Goal: Information Seeking & Learning: Check status

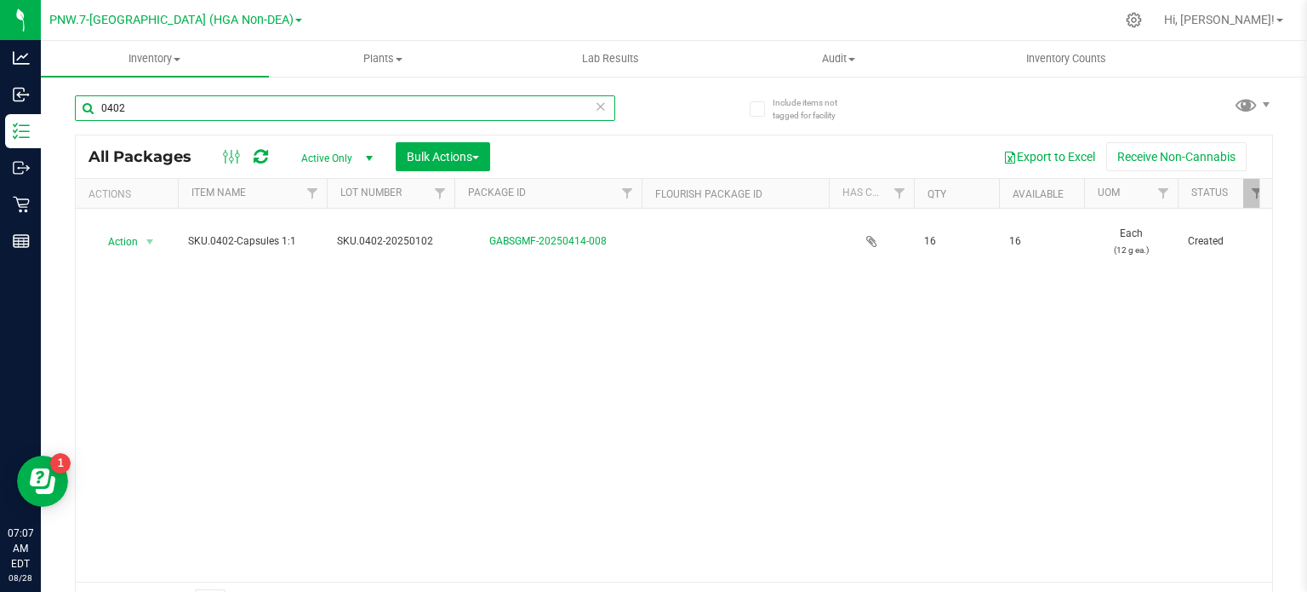
click at [249, 102] on input "0402" at bounding box center [345, 108] width 540 height 26
type input "0"
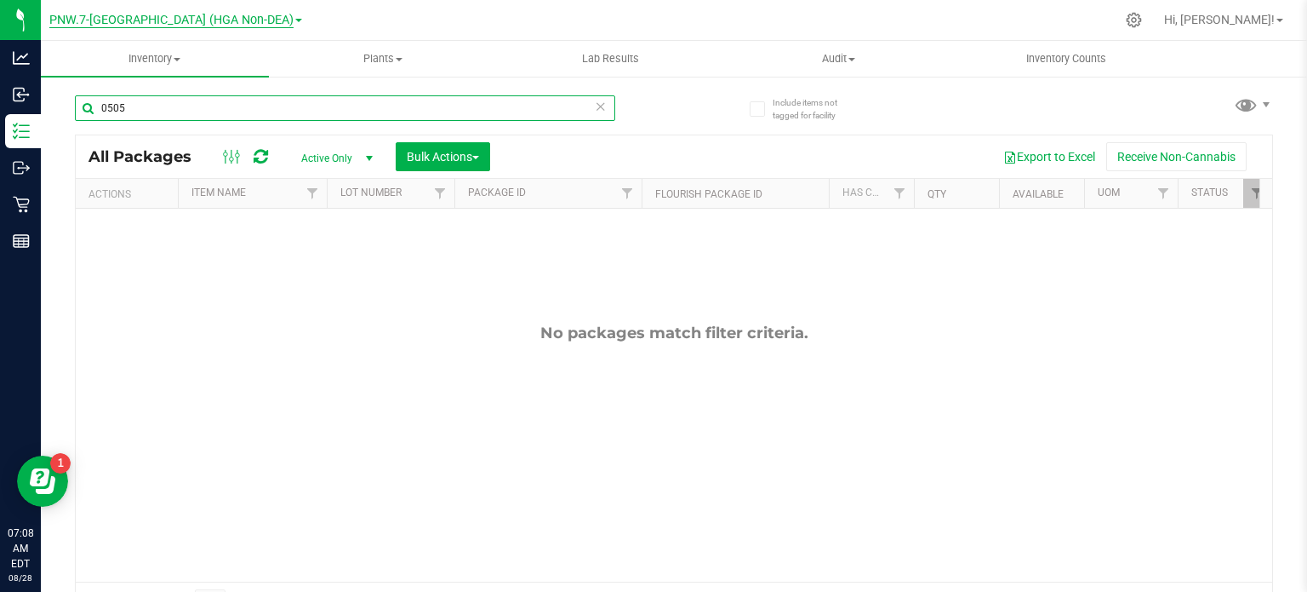
type input "0505"
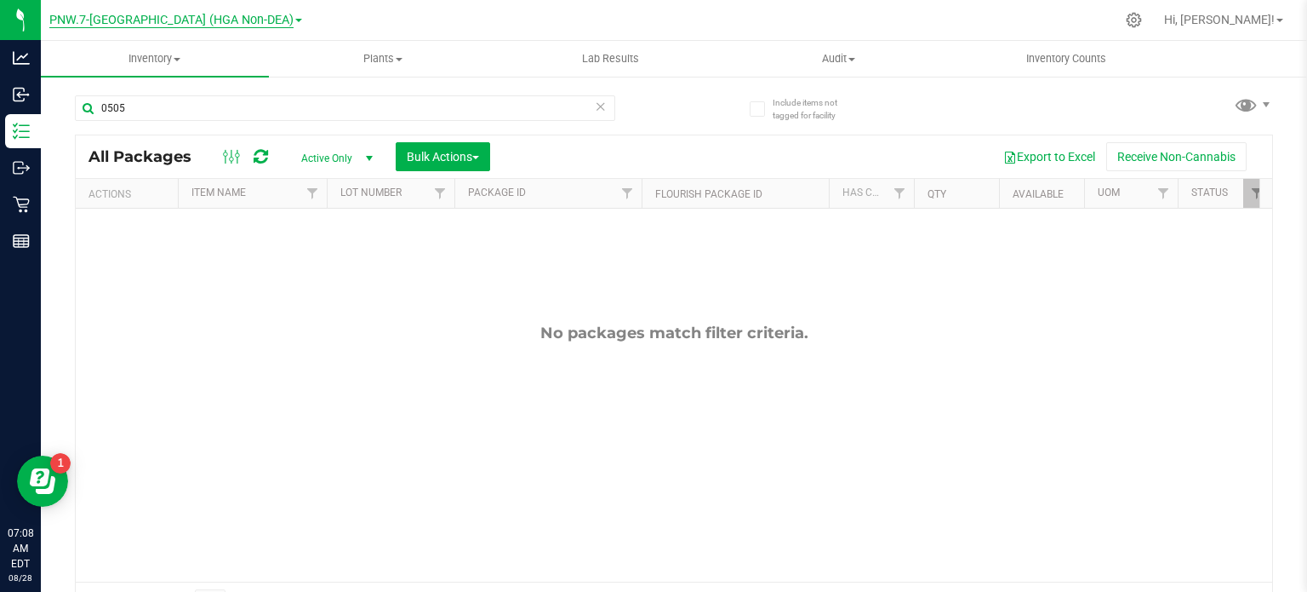
click at [248, 21] on span "PNW.7-[GEOGRAPHIC_DATA] (HGA Non-DEA)" at bounding box center [171, 20] width 244 height 15
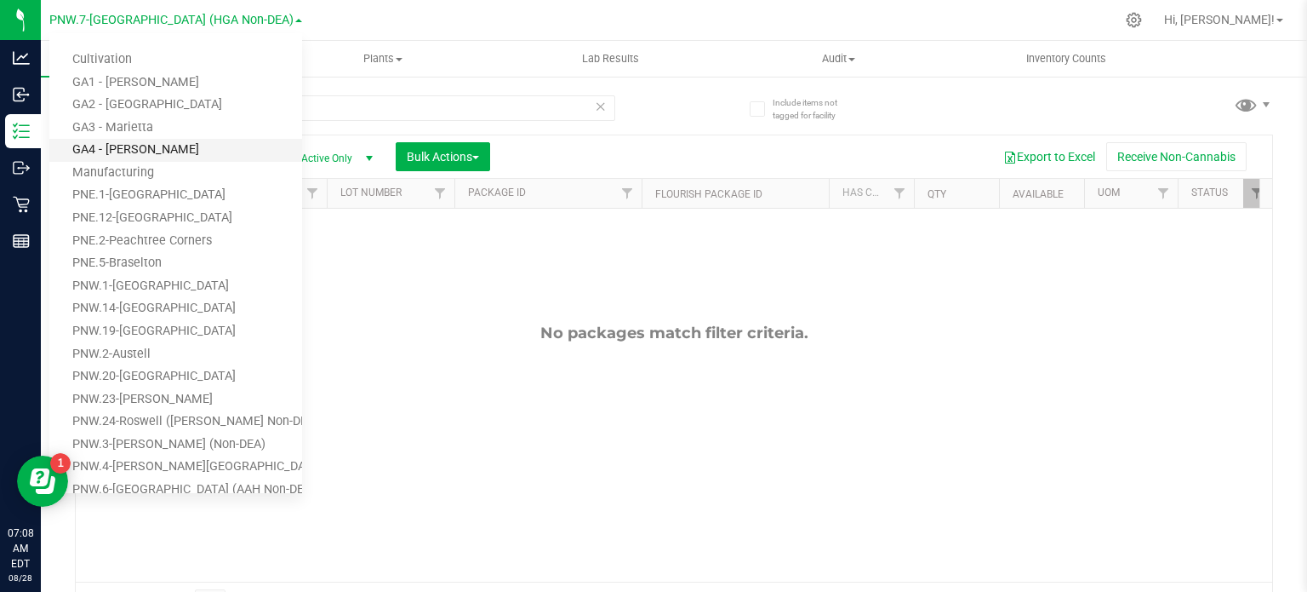
click at [157, 158] on link "GA4 - [PERSON_NAME]" at bounding box center [175, 150] width 253 height 23
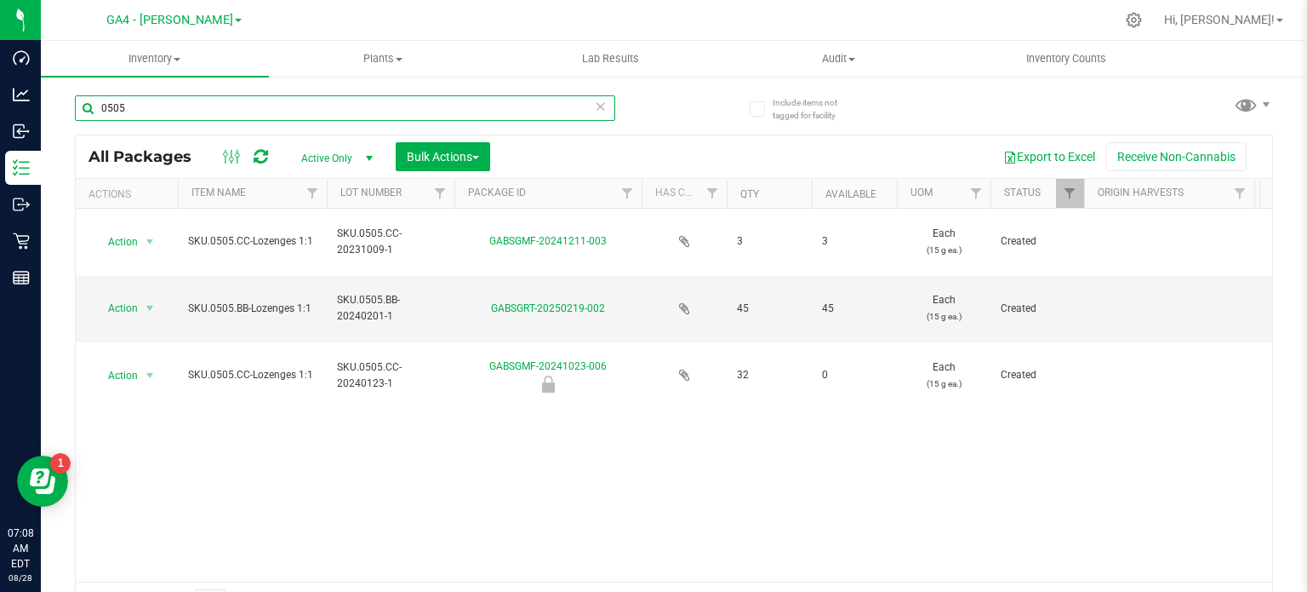
click at [172, 112] on input "0505" at bounding box center [345, 108] width 540 height 26
paste input "SKU.0505.GA-LOZENGES 1:1"
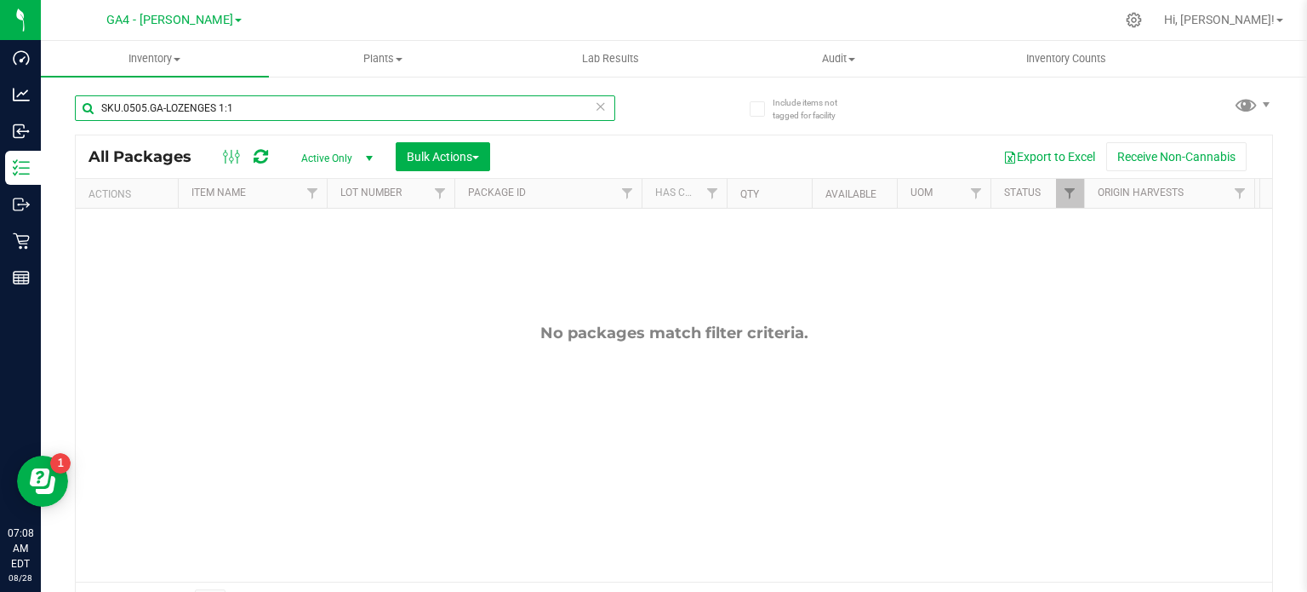
type input "SKU.0505.GA-LOZENGES 1:1"
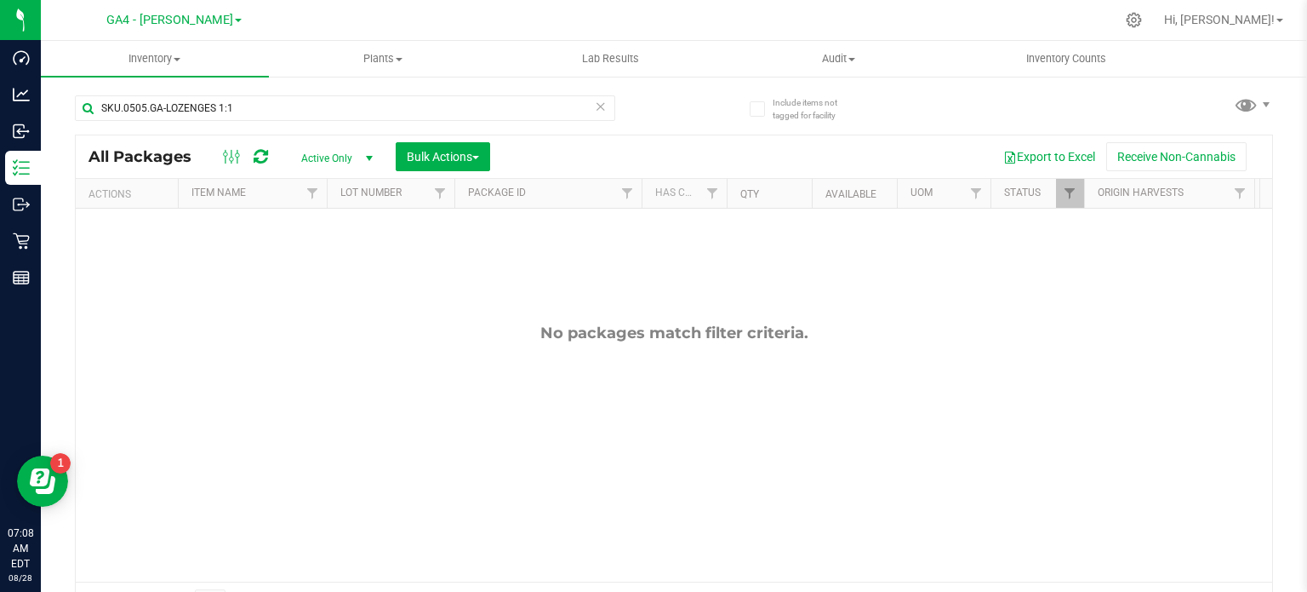
click at [211, 17] on link "GA4 - [PERSON_NAME]" at bounding box center [173, 19] width 135 height 16
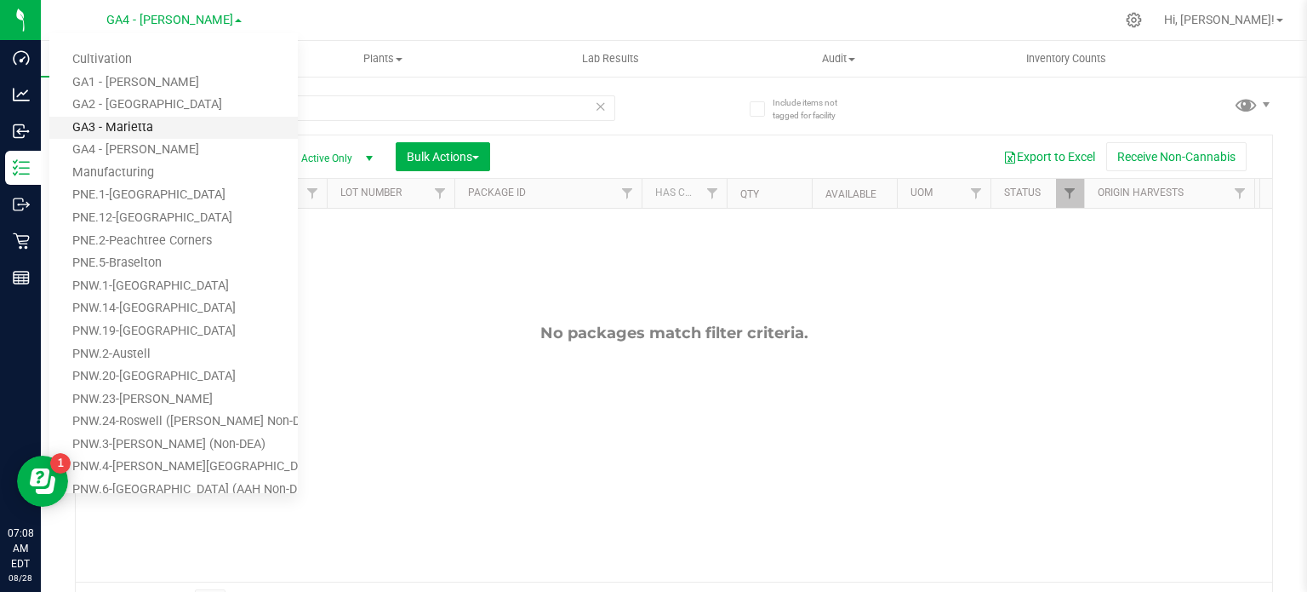
click at [157, 128] on link "GA3 - Marietta" at bounding box center [173, 128] width 249 height 23
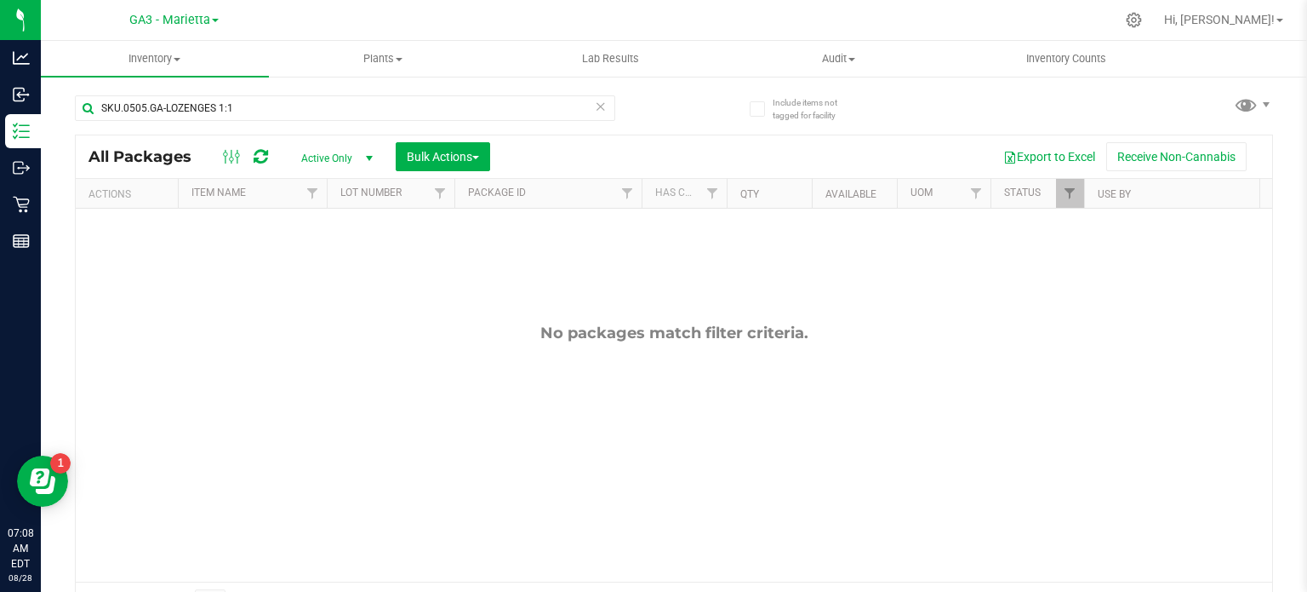
click at [212, 17] on link "GA3 - Marietta" at bounding box center [173, 19] width 89 height 16
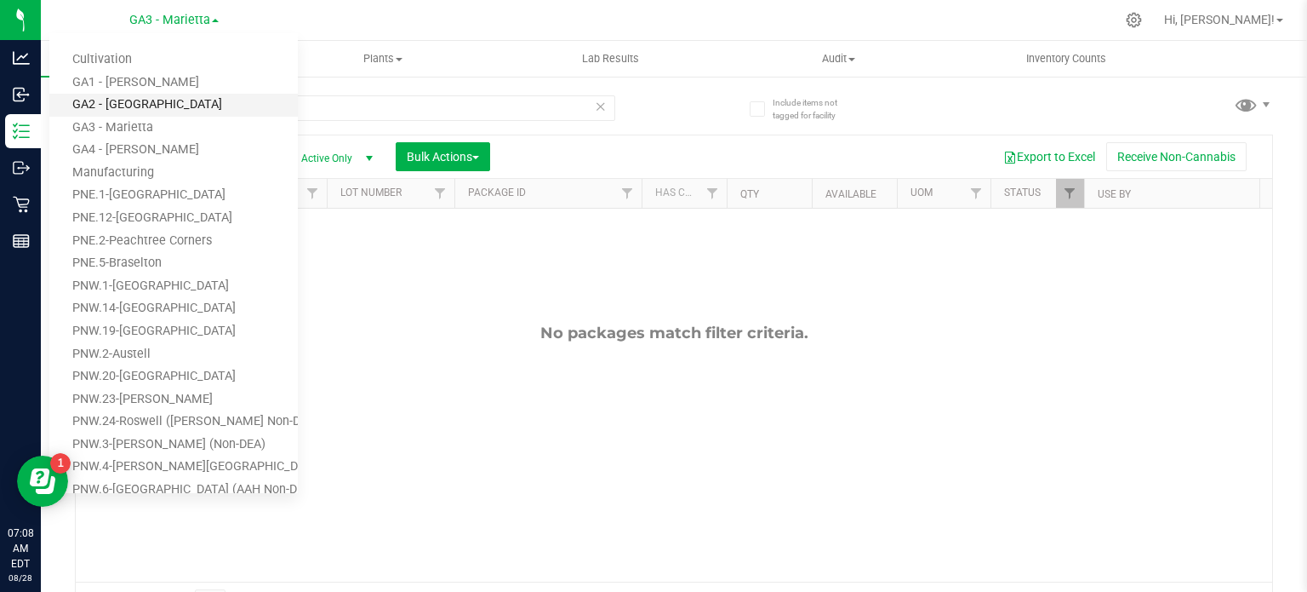
click at [163, 104] on link "GA2 - [GEOGRAPHIC_DATA]" at bounding box center [173, 105] width 249 height 23
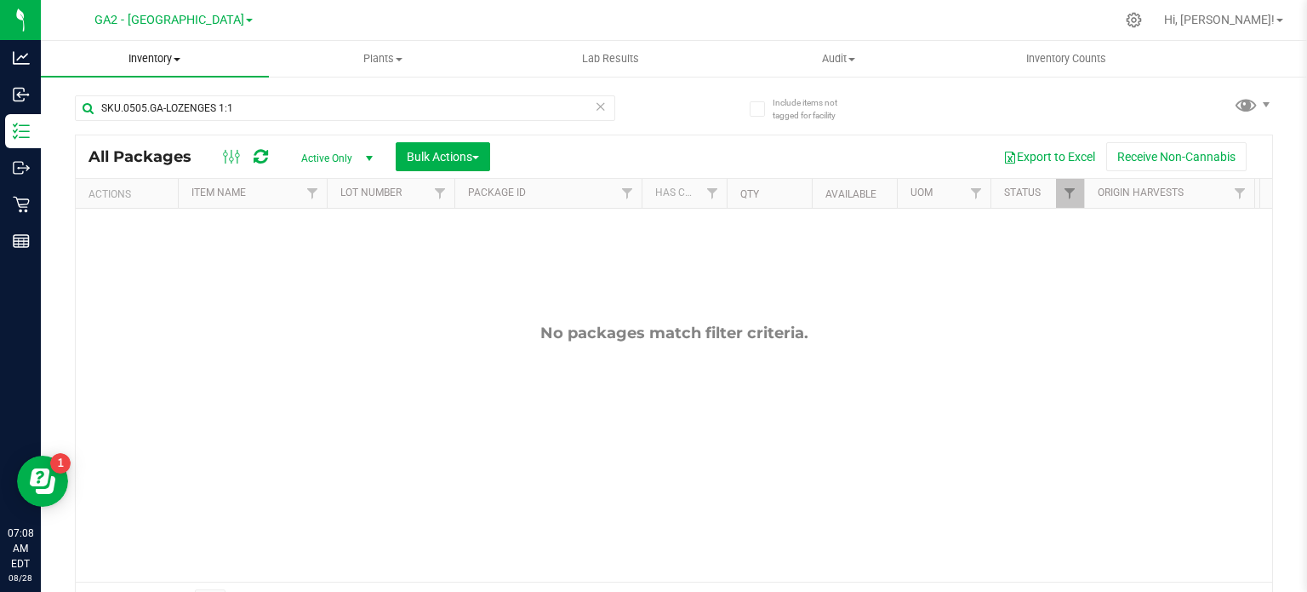
click at [159, 56] on span "Inventory" at bounding box center [155, 58] width 228 height 15
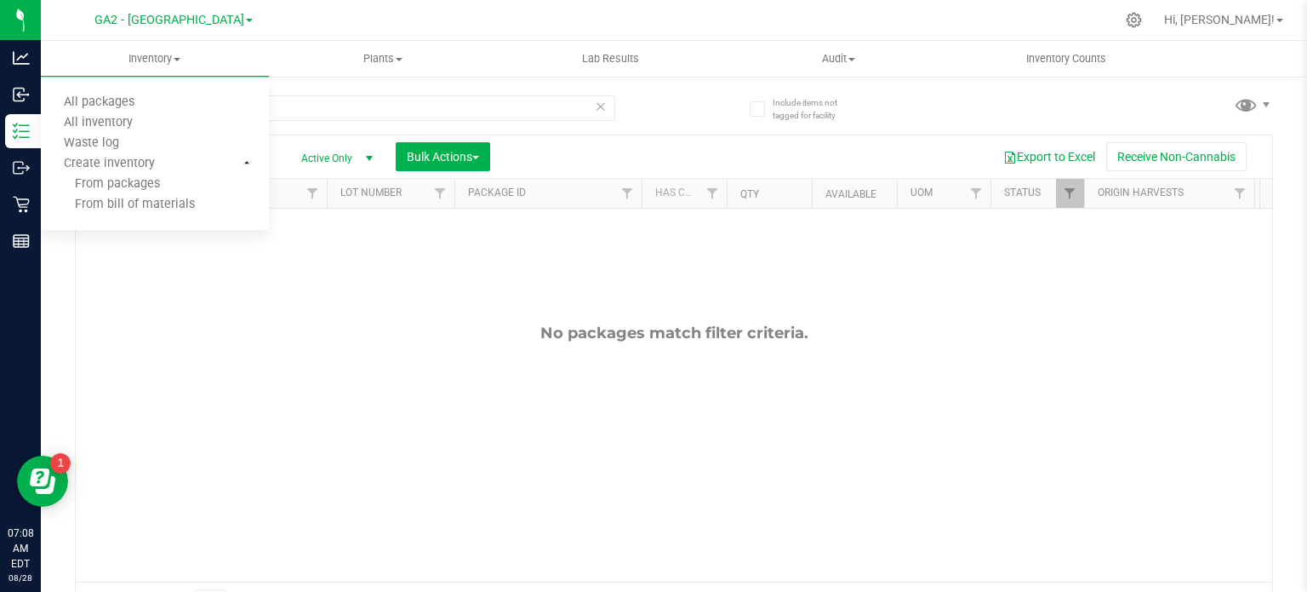
click at [293, 15] on div "GA2 - Stockbridge Cultivation GA1 - [GEOGRAPHIC_DATA] GA2 - [GEOGRAPHIC_DATA] […" at bounding box center [173, 20] width 249 height 26
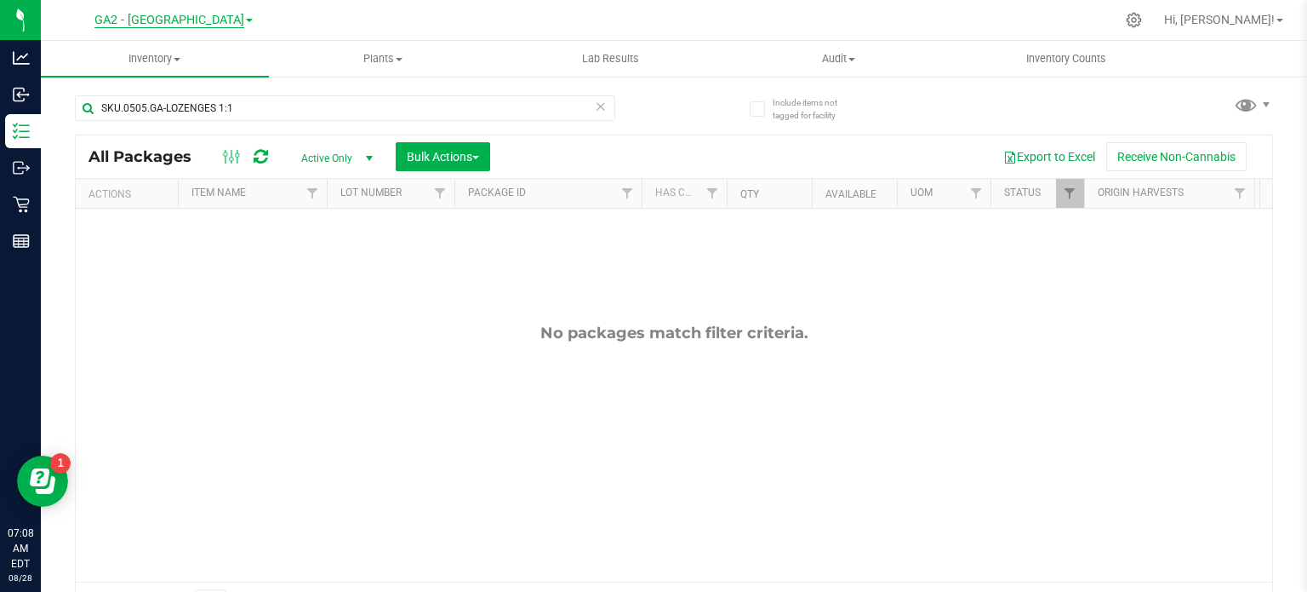
click at [218, 16] on span "GA2 - [GEOGRAPHIC_DATA]" at bounding box center [169, 20] width 150 height 15
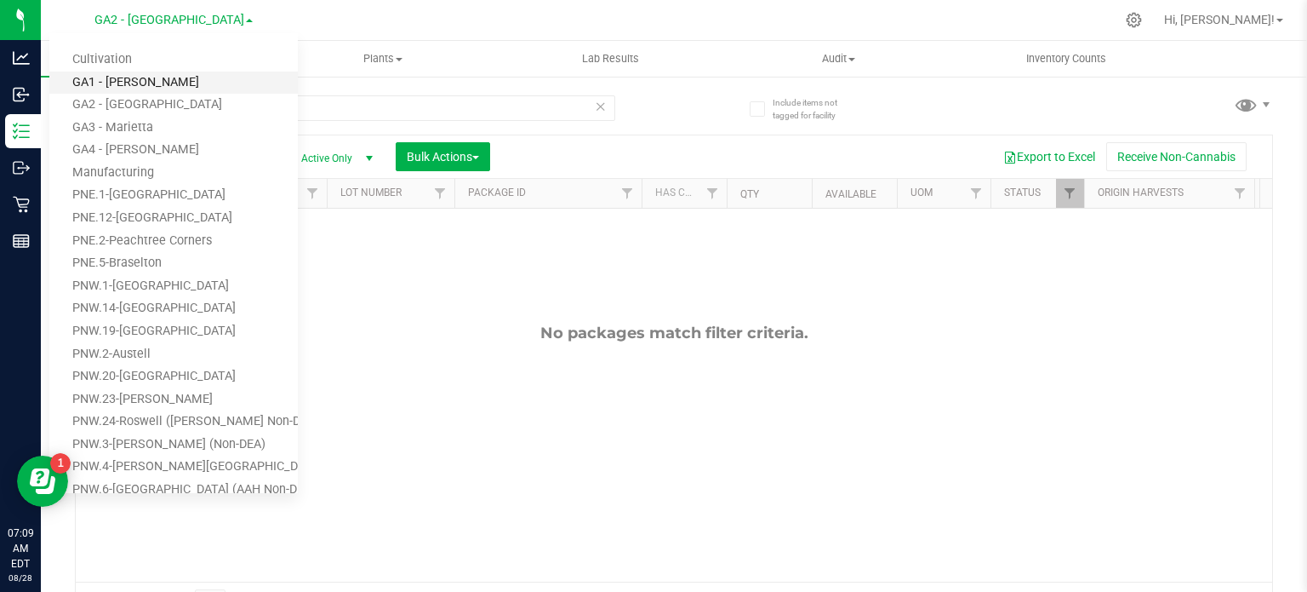
click at [174, 86] on link "GA1 - [PERSON_NAME]" at bounding box center [173, 82] width 249 height 23
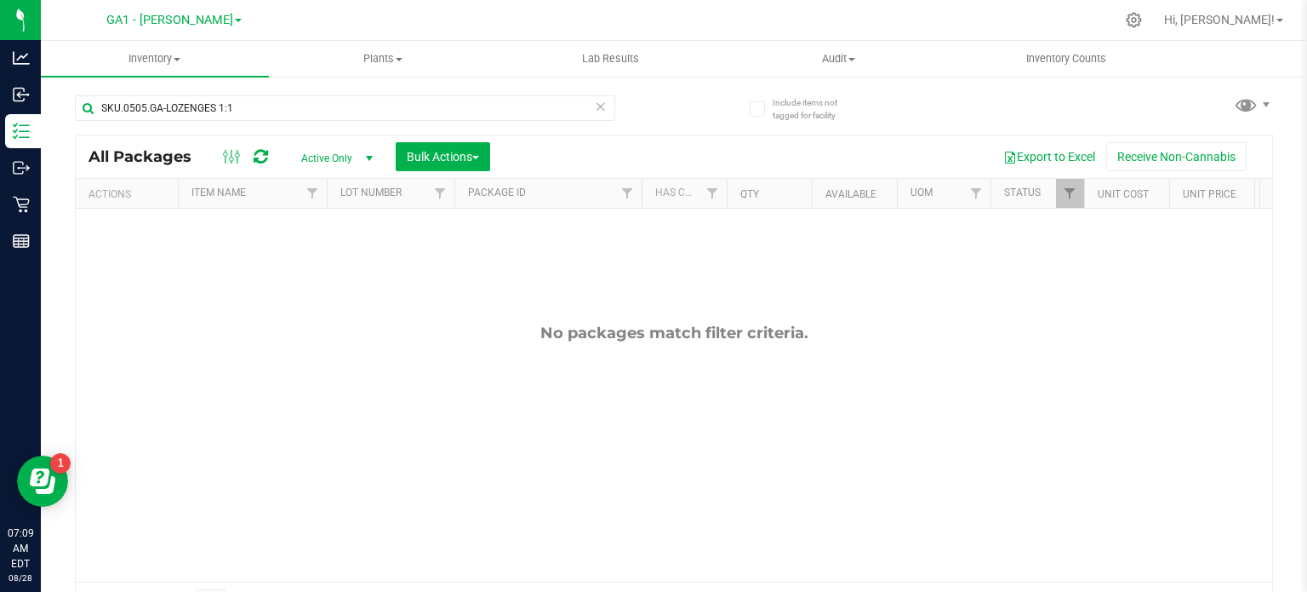
click at [375, 156] on span "select" at bounding box center [370, 159] width 14 height 14
click at [320, 254] on li "All" at bounding box center [333, 262] width 92 height 26
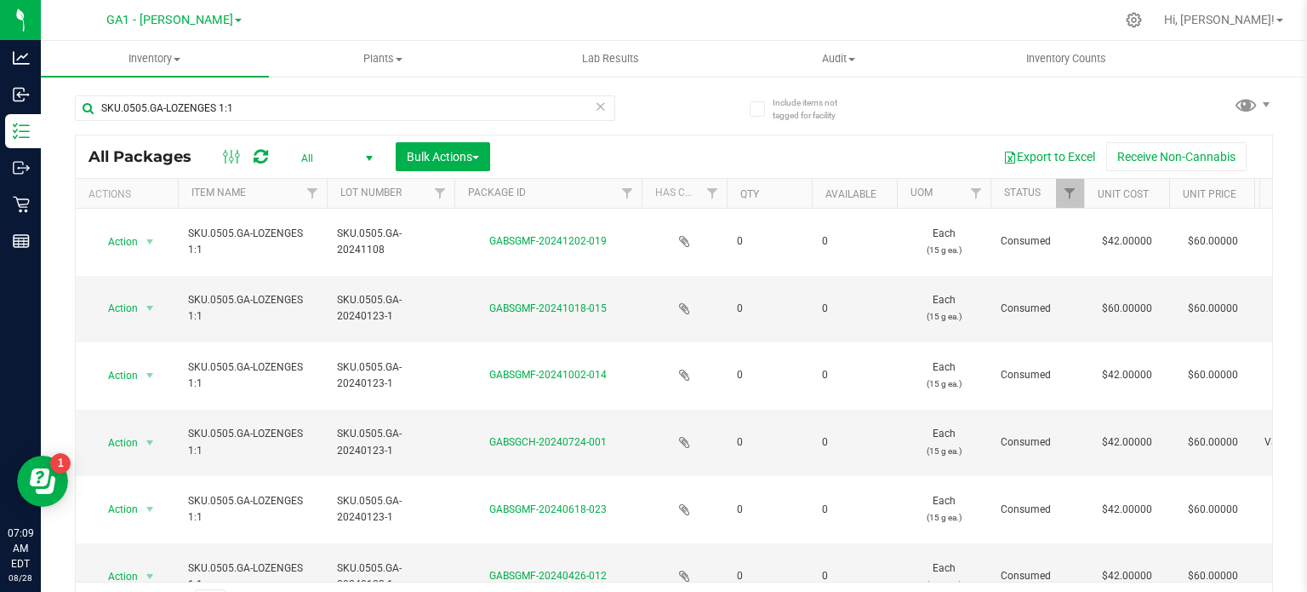
click at [370, 154] on span "select" at bounding box center [370, 159] width 14 height 14
click at [337, 182] on li "Active Only" at bounding box center [333, 187] width 92 height 26
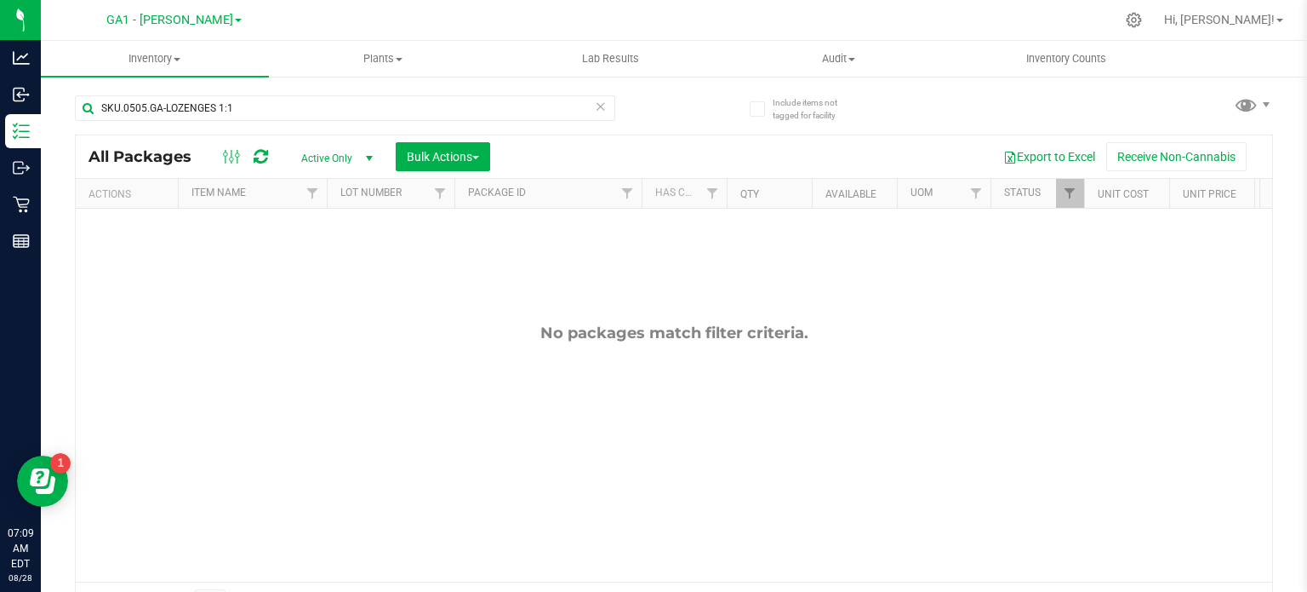
click at [235, 21] on span at bounding box center [238, 20] width 7 height 3
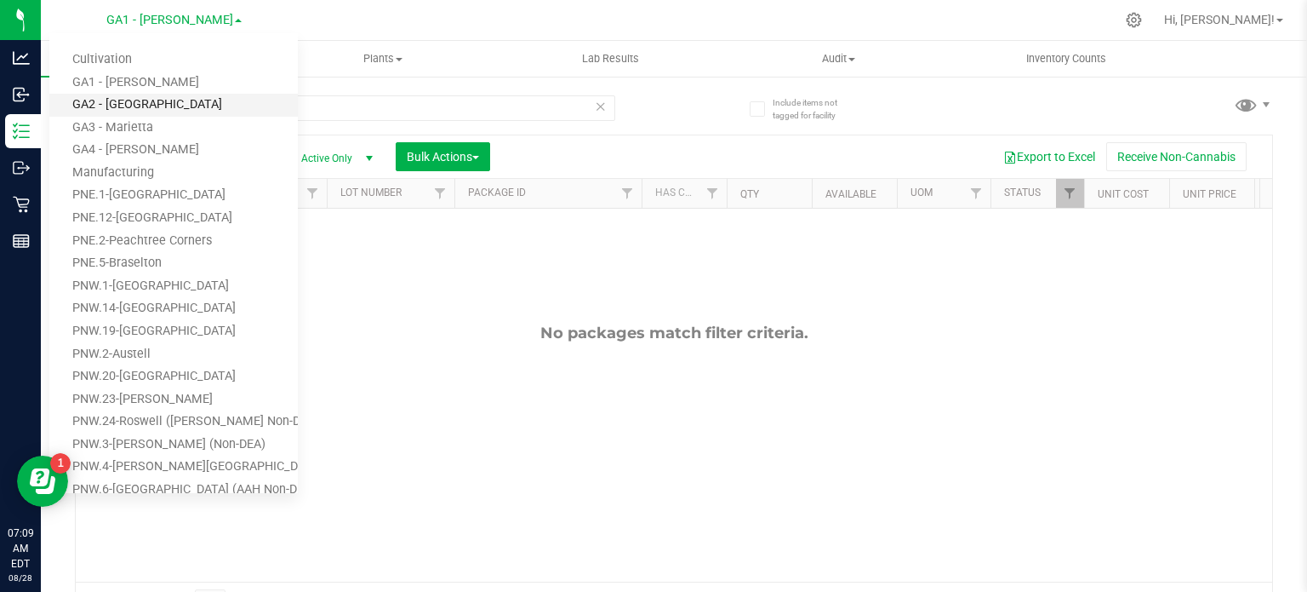
click at [162, 100] on link "GA2 - [GEOGRAPHIC_DATA]" at bounding box center [173, 105] width 249 height 23
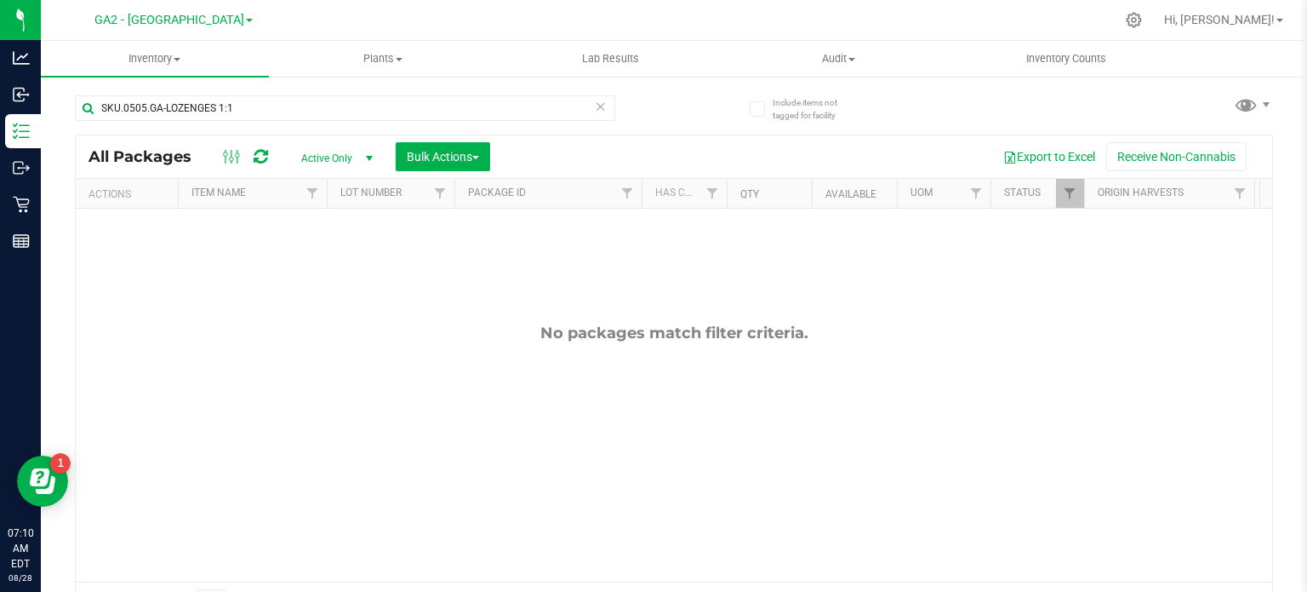
click at [226, 17] on link "GA2 - [GEOGRAPHIC_DATA]" at bounding box center [173, 19] width 158 height 16
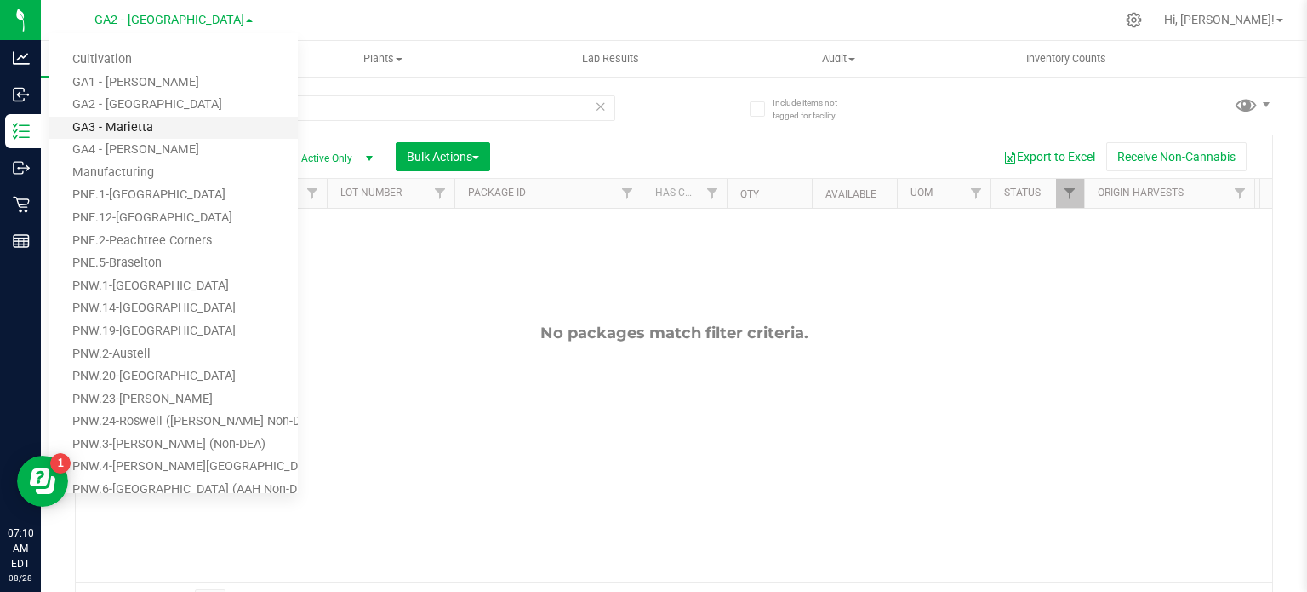
click at [123, 127] on link "GA3 - Marietta" at bounding box center [173, 128] width 249 height 23
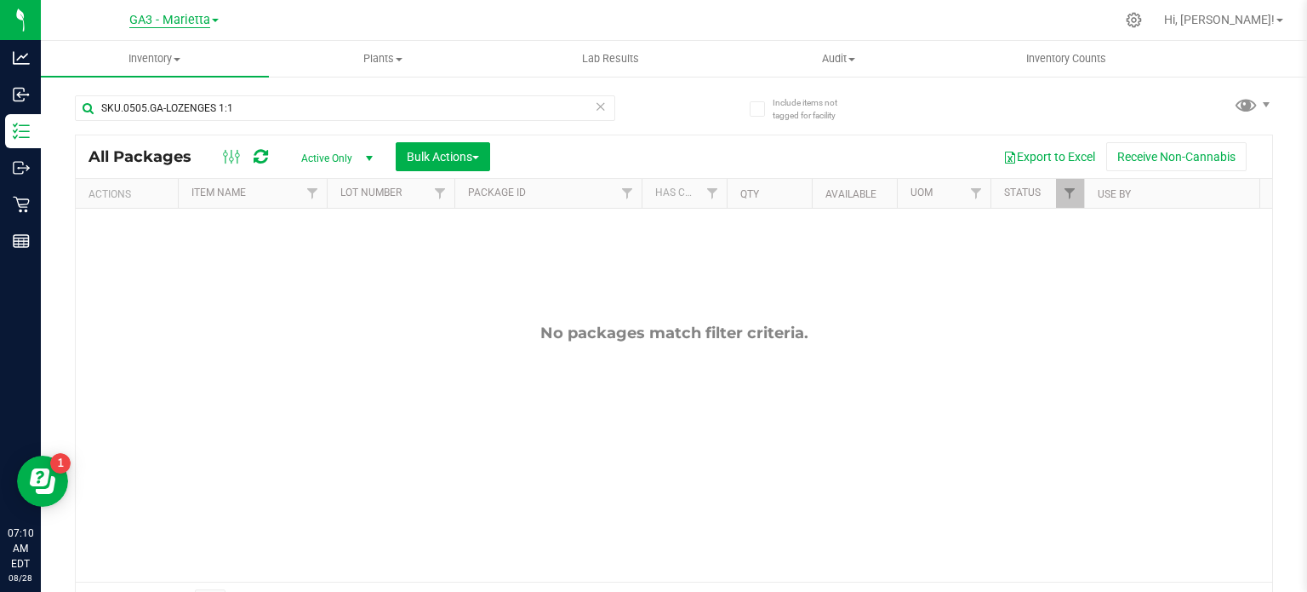
click at [207, 23] on span "GA3 - Marietta" at bounding box center [169, 20] width 81 height 15
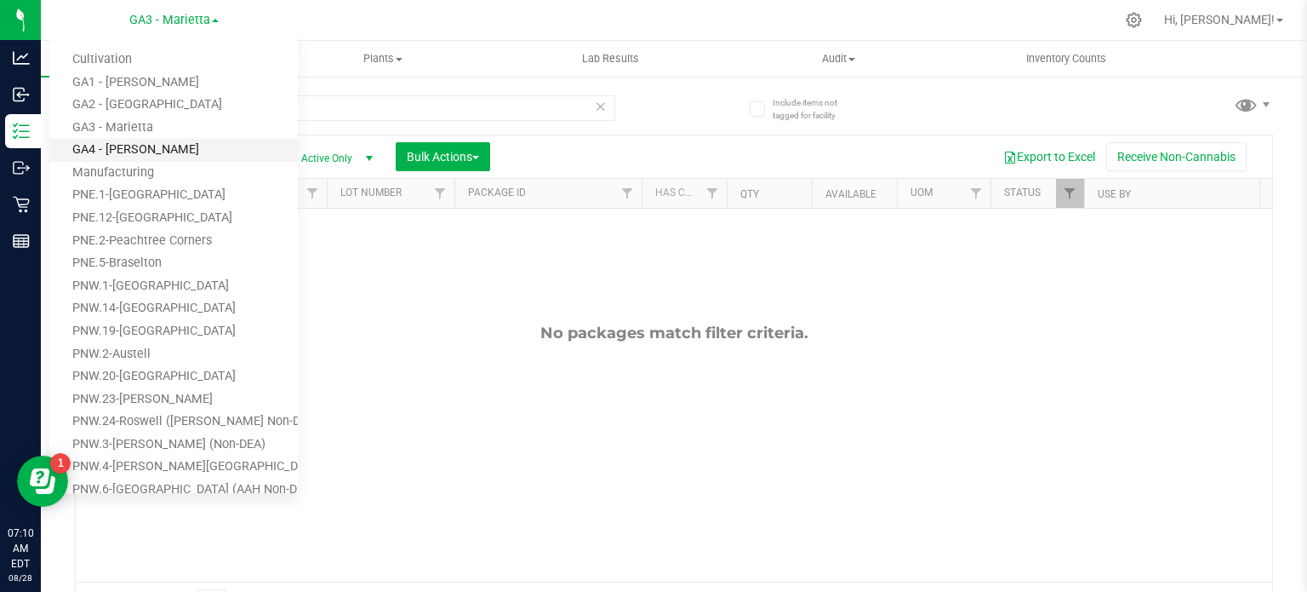
click at [155, 150] on link "GA4 - [PERSON_NAME]" at bounding box center [173, 150] width 249 height 23
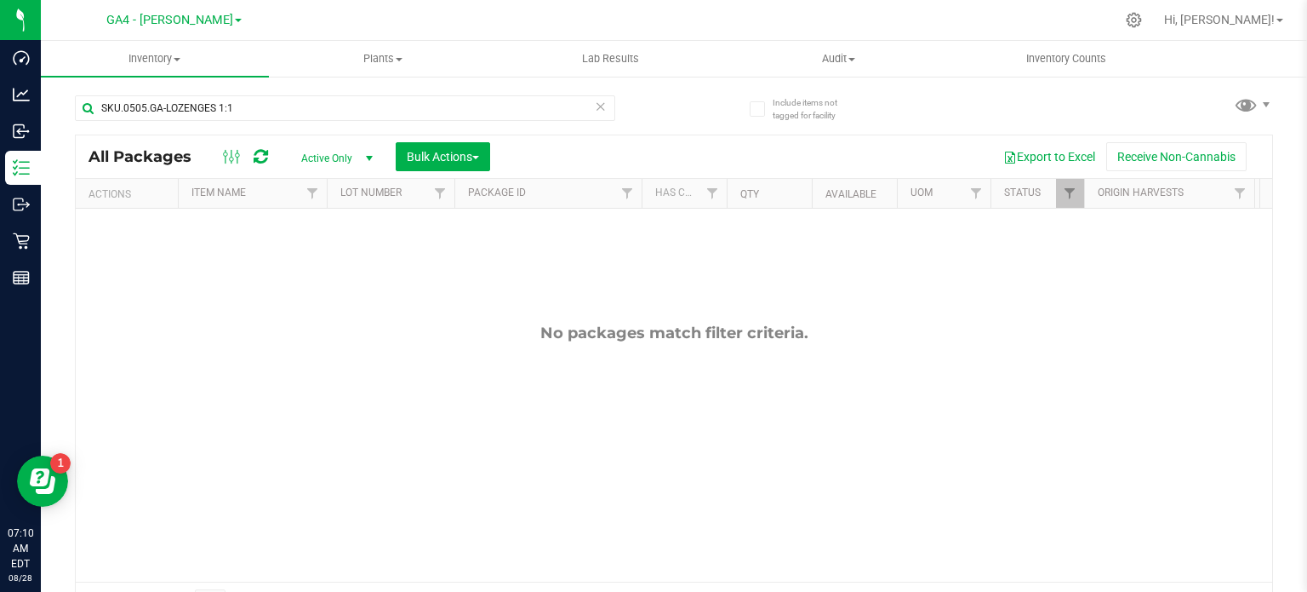
click at [1126, 302] on div "No packages match filter criteria." at bounding box center [674, 453] width 1197 height 488
click at [204, 19] on link "GA4 - [PERSON_NAME]" at bounding box center [173, 19] width 135 height 16
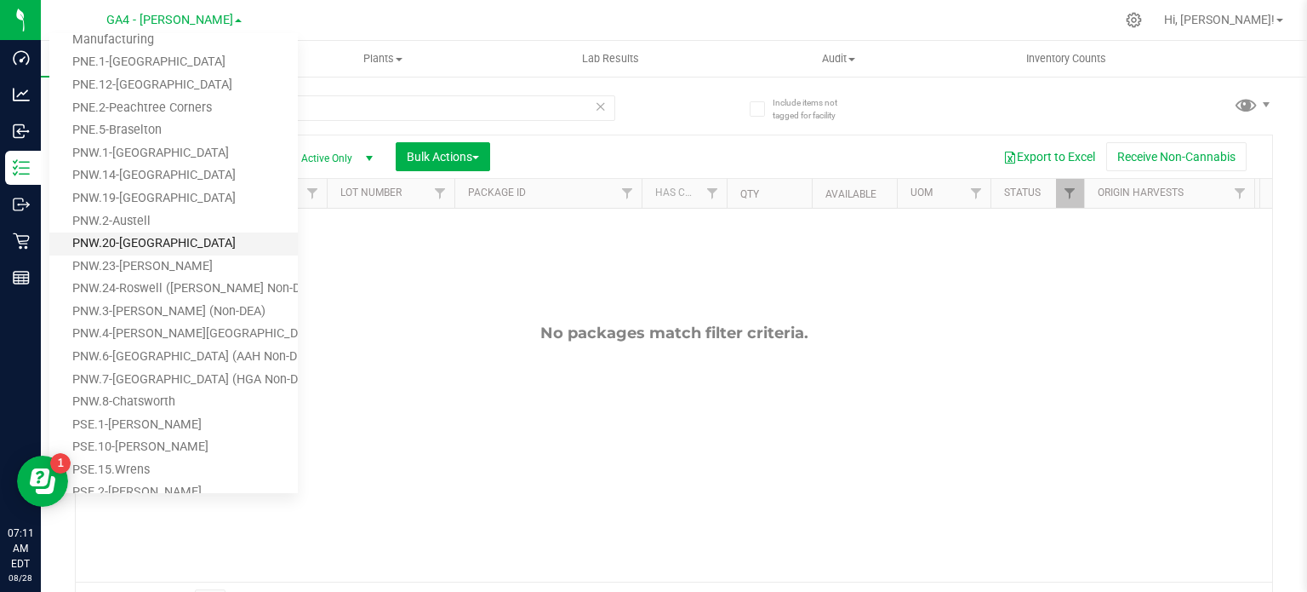
scroll to position [170, 0]
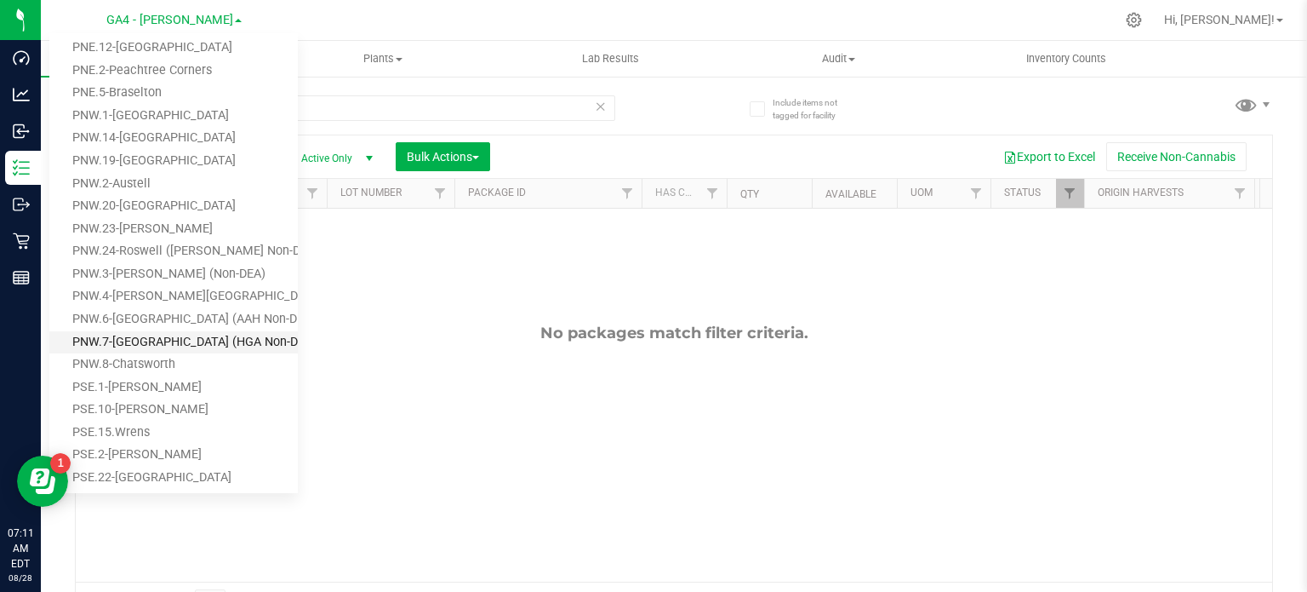
click at [203, 340] on link "PNW.7-[GEOGRAPHIC_DATA] (HGA Non-DEA)" at bounding box center [173, 342] width 249 height 23
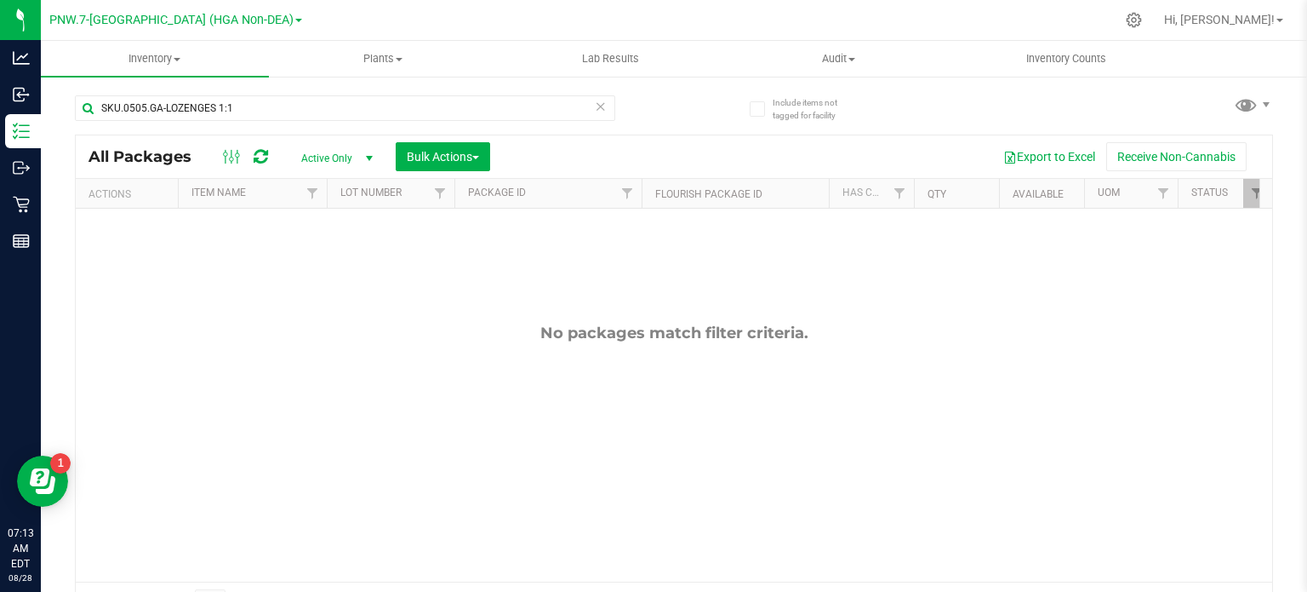
click at [1276, 403] on div "Include items not tagged for facility SKU.0505.GA-LOZENGES 1:1 All Packages Act…" at bounding box center [674, 334] width 1267 height 519
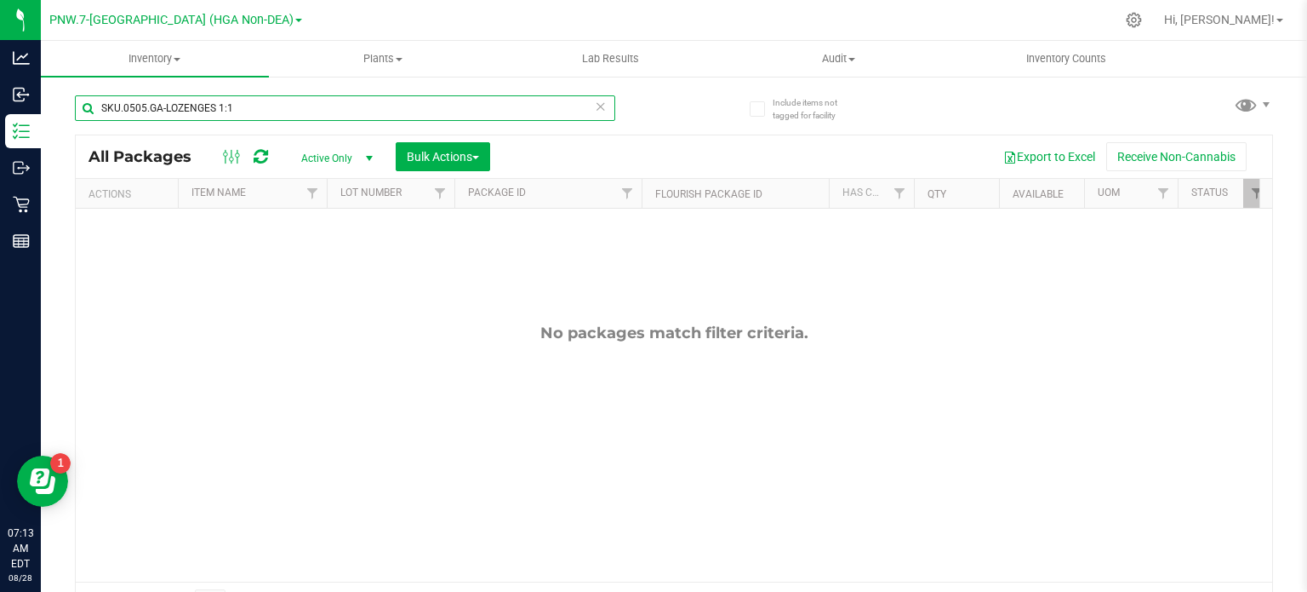
click at [273, 101] on input "SKU.0505.GA-LOZENGES 1:1" at bounding box center [345, 108] width 540 height 26
paste input "402.T-Capsules 1:1."
type input "SKU.0402.T-Capsules 1:1"
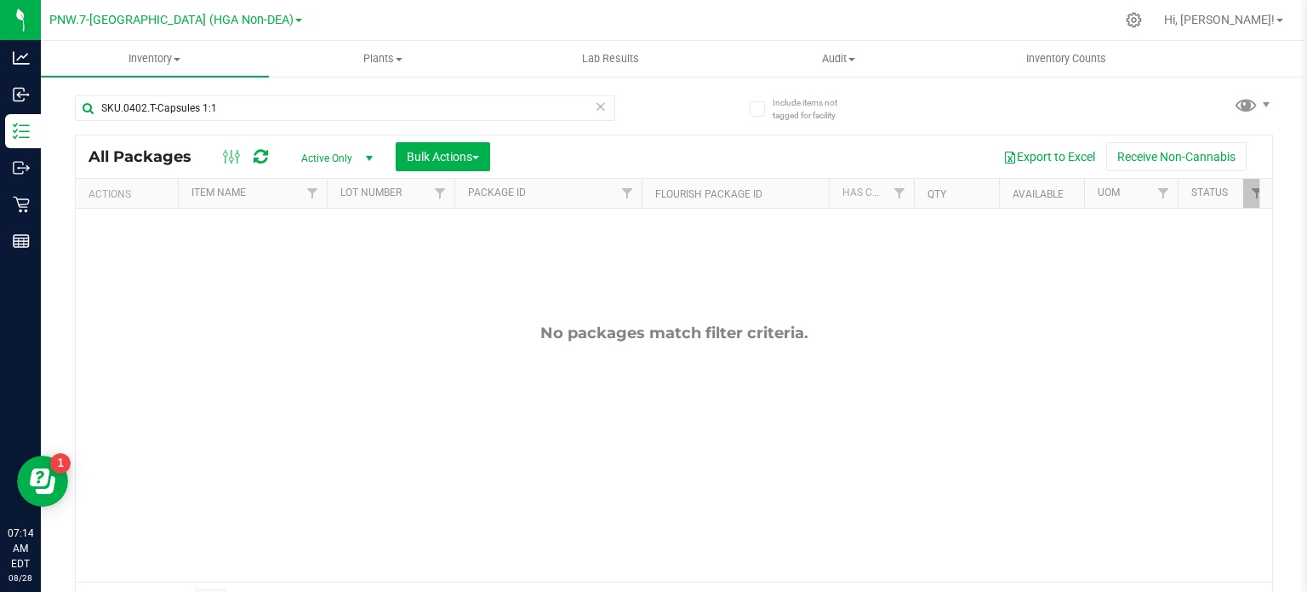
click at [257, 14] on link "PNW.7-[GEOGRAPHIC_DATA] (HGA Non-DEA)" at bounding box center [175, 19] width 253 height 16
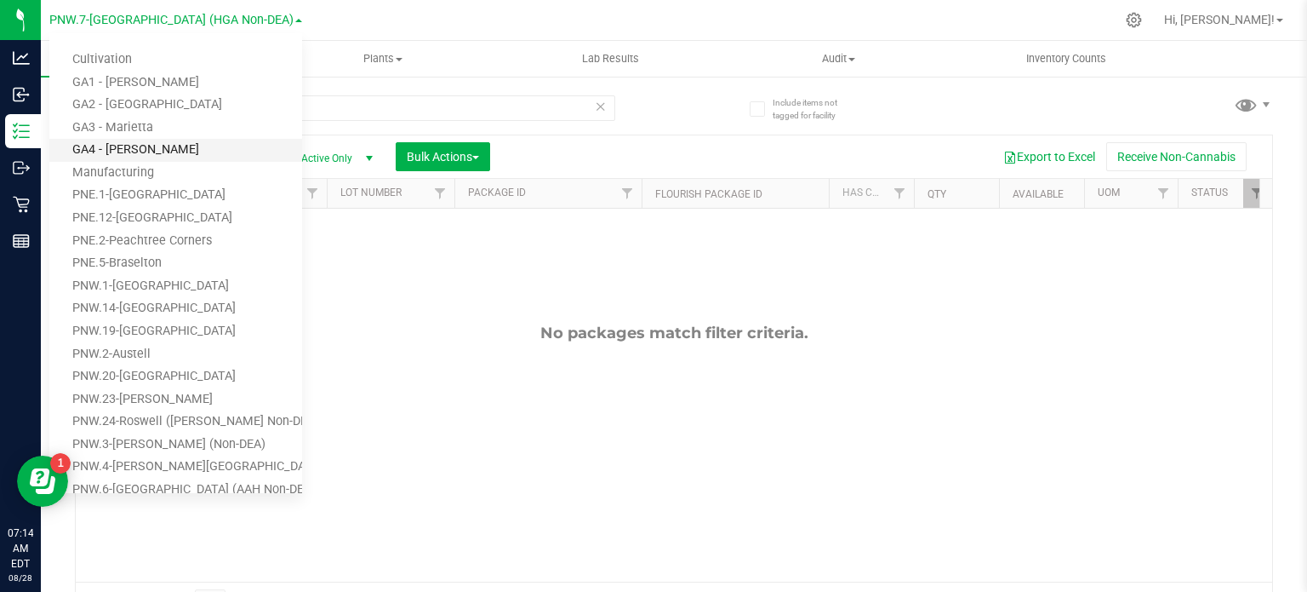
click at [133, 148] on link "GA4 - [PERSON_NAME]" at bounding box center [175, 150] width 253 height 23
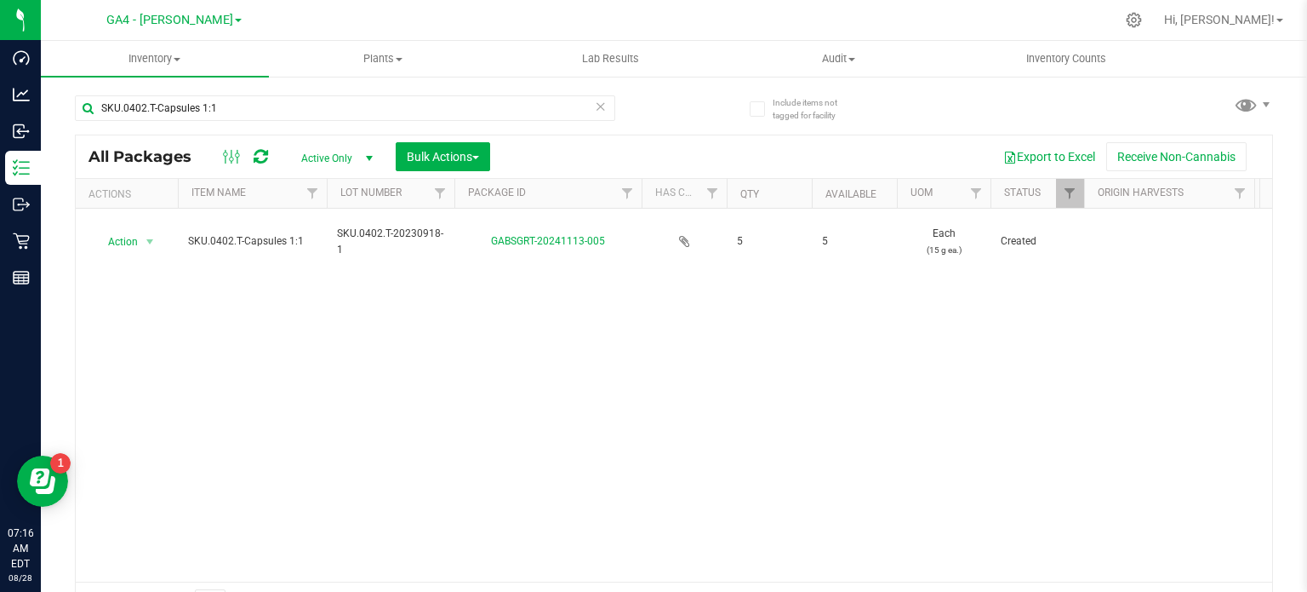
click at [1121, 377] on div "Action Action Adjust qty Create package Edit attributes Global inventory Locate…" at bounding box center [674, 395] width 1197 height 373
click at [235, 22] on span at bounding box center [238, 20] width 7 height 3
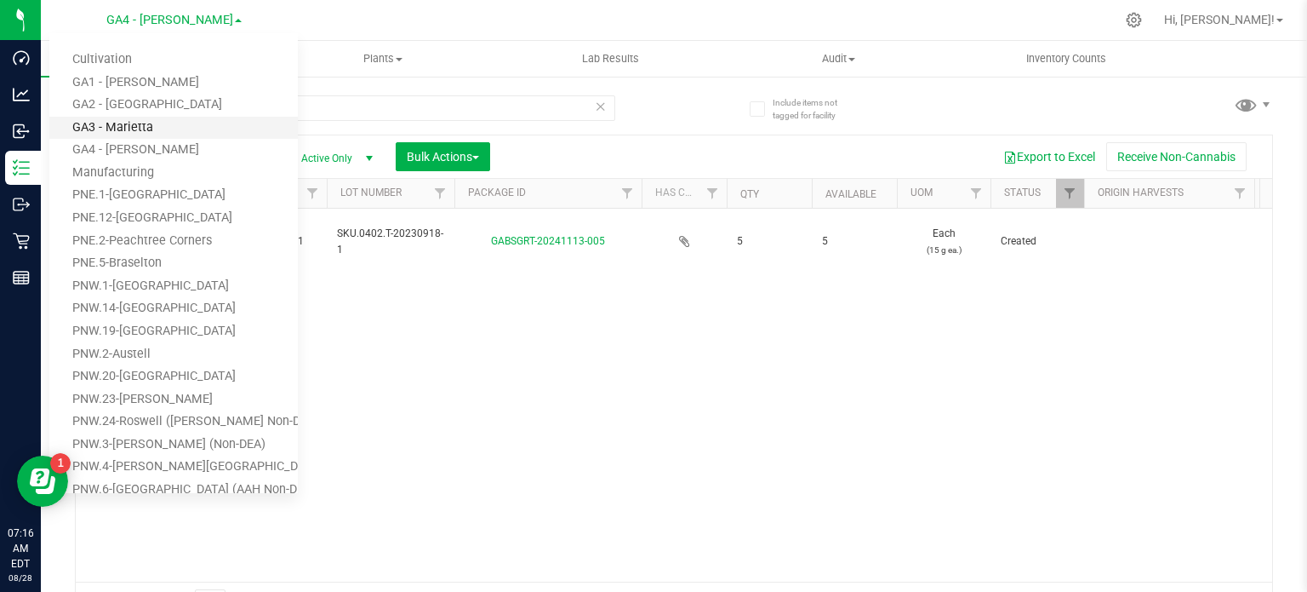
click at [138, 125] on link "GA3 - Marietta" at bounding box center [173, 128] width 249 height 23
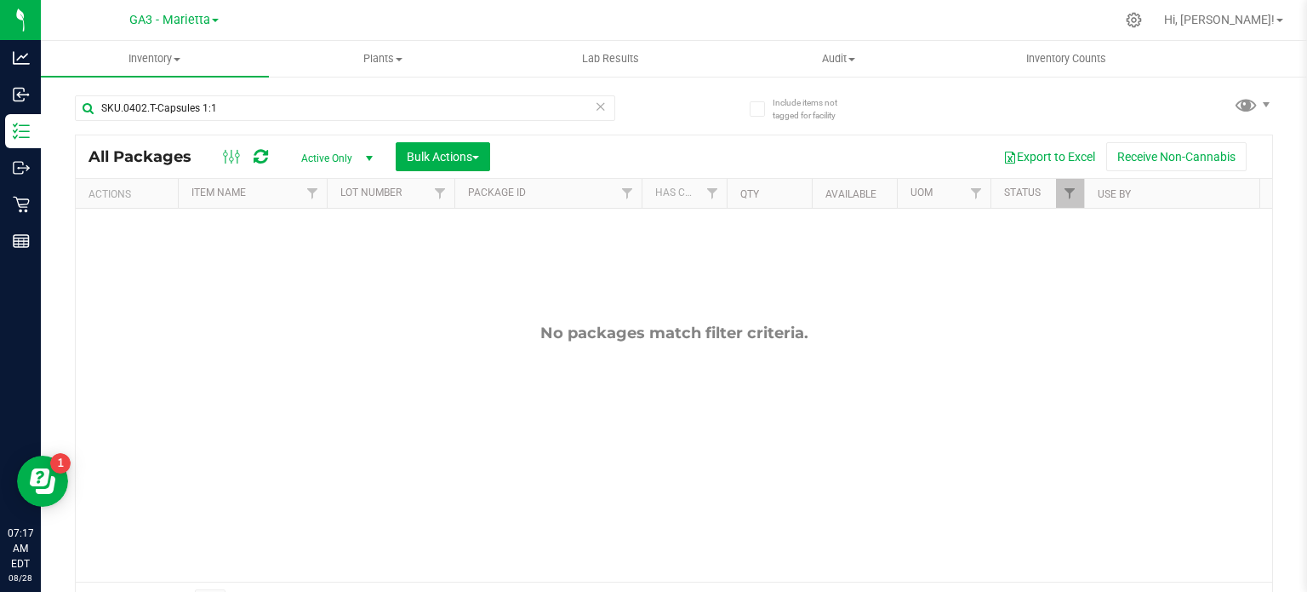
click at [1134, 391] on div "No packages match filter criteria." at bounding box center [674, 453] width 1197 height 488
click at [1166, 309] on div "No packages match filter criteria." at bounding box center [674, 453] width 1197 height 488
click at [215, 27] on link "GA3 - Marietta" at bounding box center [173, 19] width 89 height 16
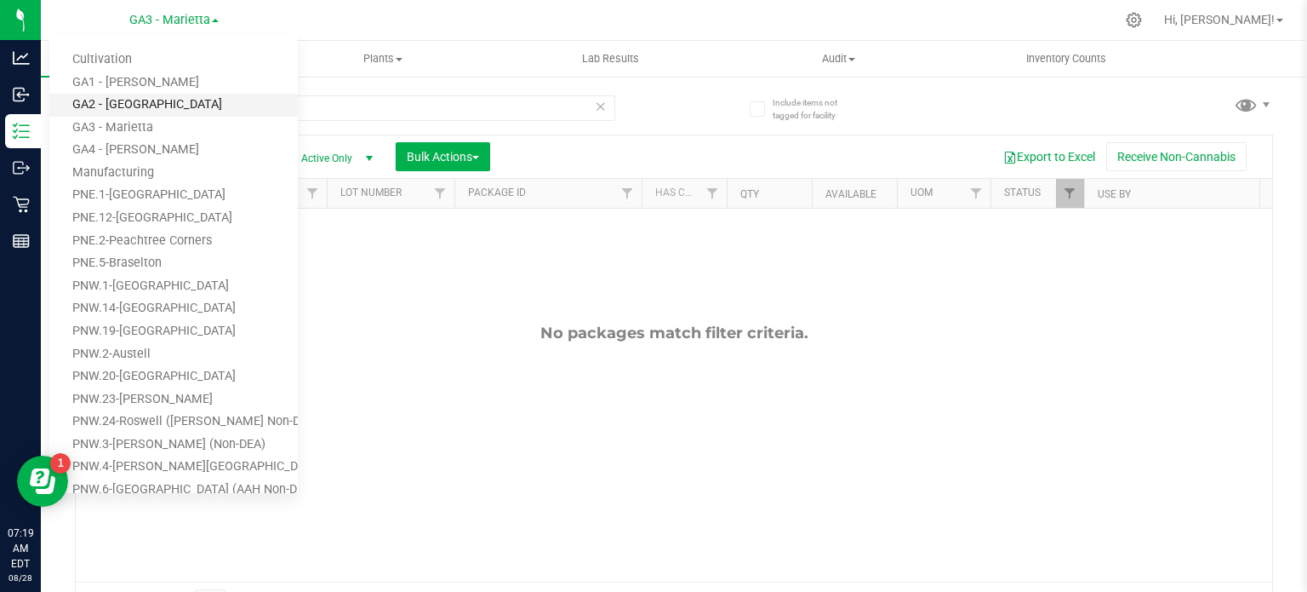
click at [166, 97] on link "GA2 - [GEOGRAPHIC_DATA]" at bounding box center [173, 105] width 249 height 23
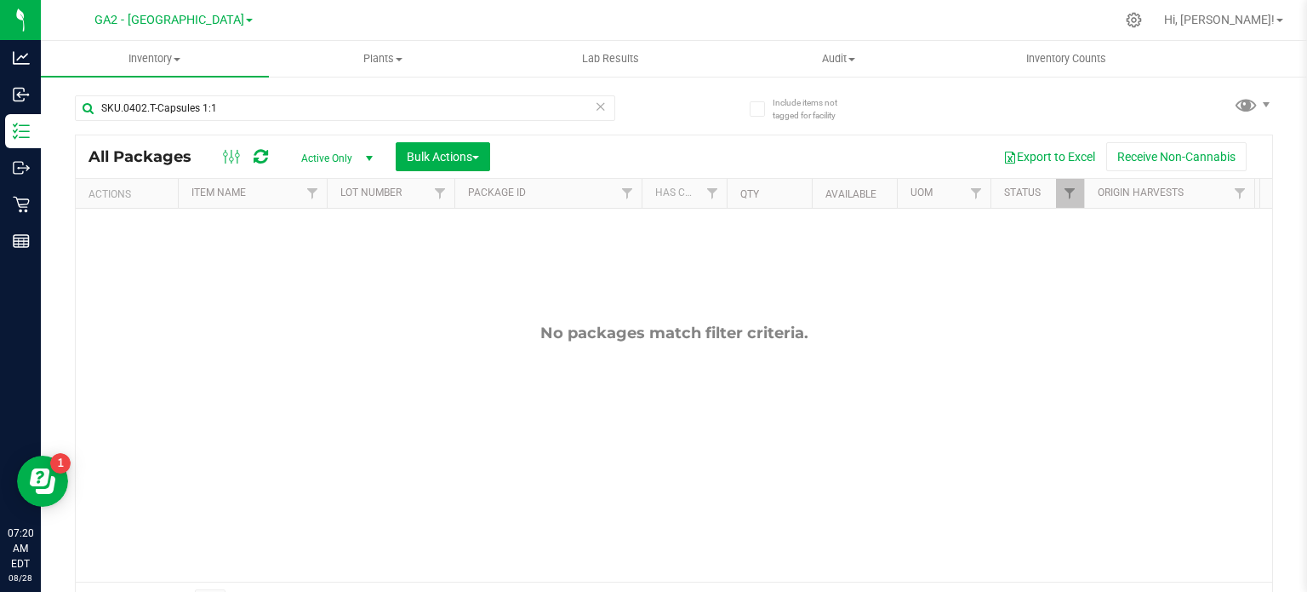
click at [1273, 449] on div "Include items not tagged for facility SKU.0402.T-Capsules 1:1 All Packages Acti…" at bounding box center [674, 334] width 1267 height 519
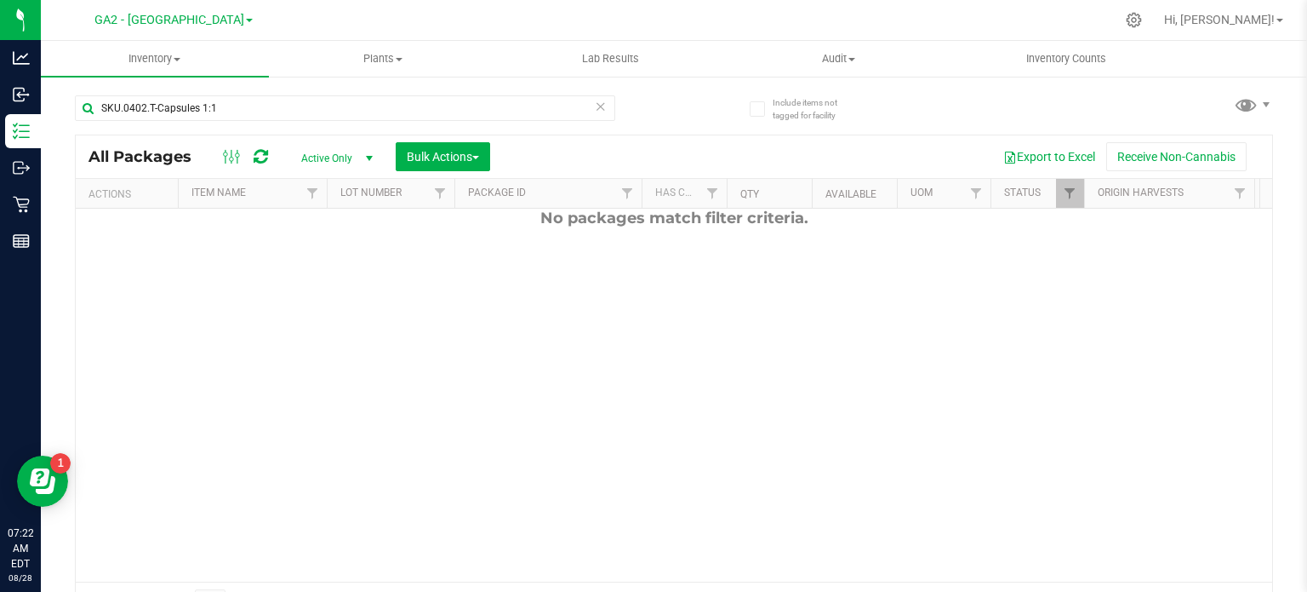
click at [1274, 365] on div "Include items not tagged for facility SKU.0402.T-Capsules 1:1 All Packages Acti…" at bounding box center [674, 334] width 1267 height 519
click at [217, 31] on div "GA2 - Stockbridge Cultivation GA1 - [GEOGRAPHIC_DATA] GA2 - [GEOGRAPHIC_DATA] […" at bounding box center [173, 20] width 249 height 26
click at [212, 14] on span "GA2 - [GEOGRAPHIC_DATA]" at bounding box center [169, 20] width 150 height 15
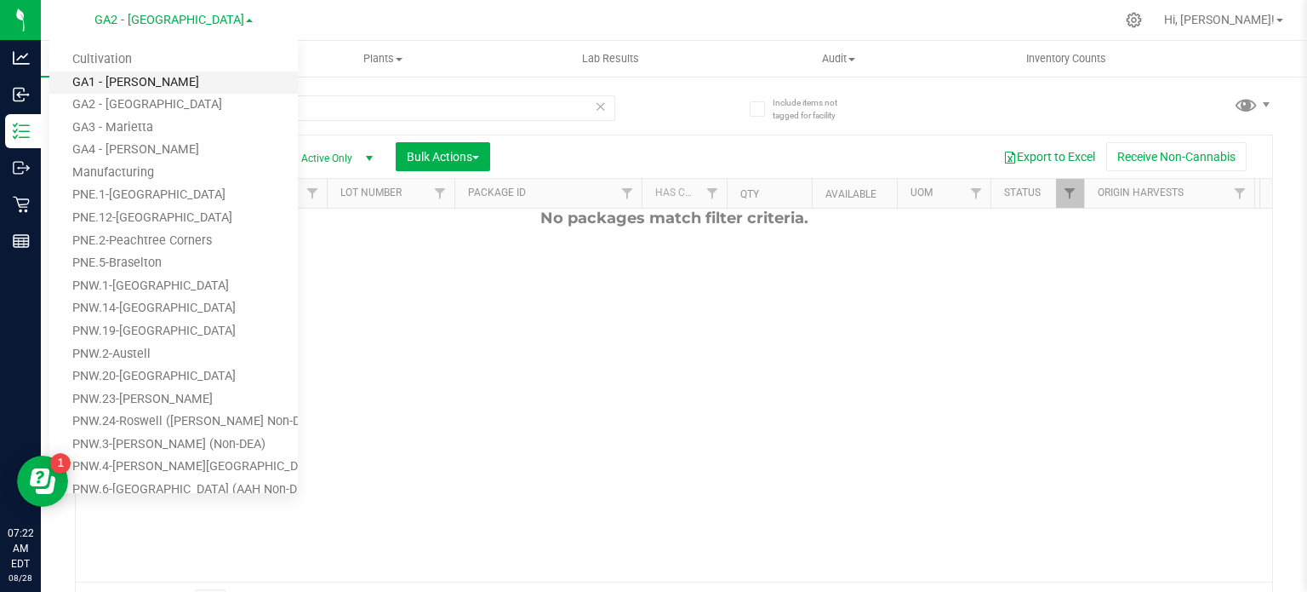
click at [180, 81] on link "GA1 - [PERSON_NAME]" at bounding box center [173, 82] width 249 height 23
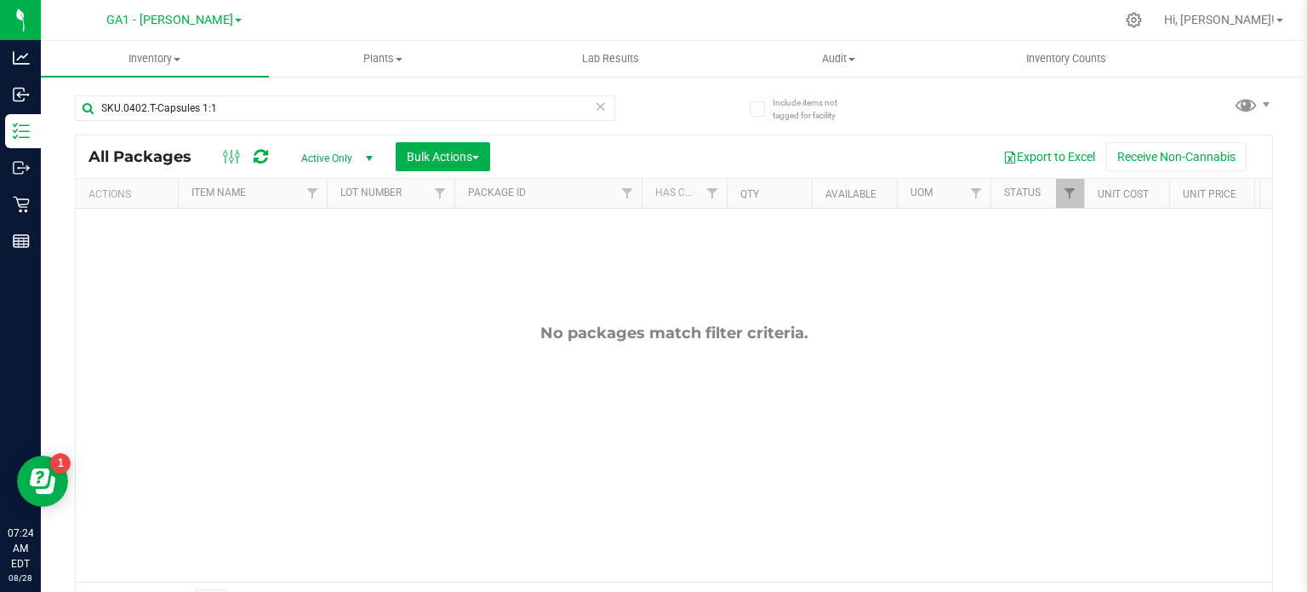
click at [1246, 340] on div "No packages match filter criteria." at bounding box center [674, 332] width 1197 height 19
click at [1178, 341] on div "No packages match filter criteria." at bounding box center [674, 332] width 1197 height 19
